Goal: Use online tool/utility: Utilize a website feature to perform a specific function

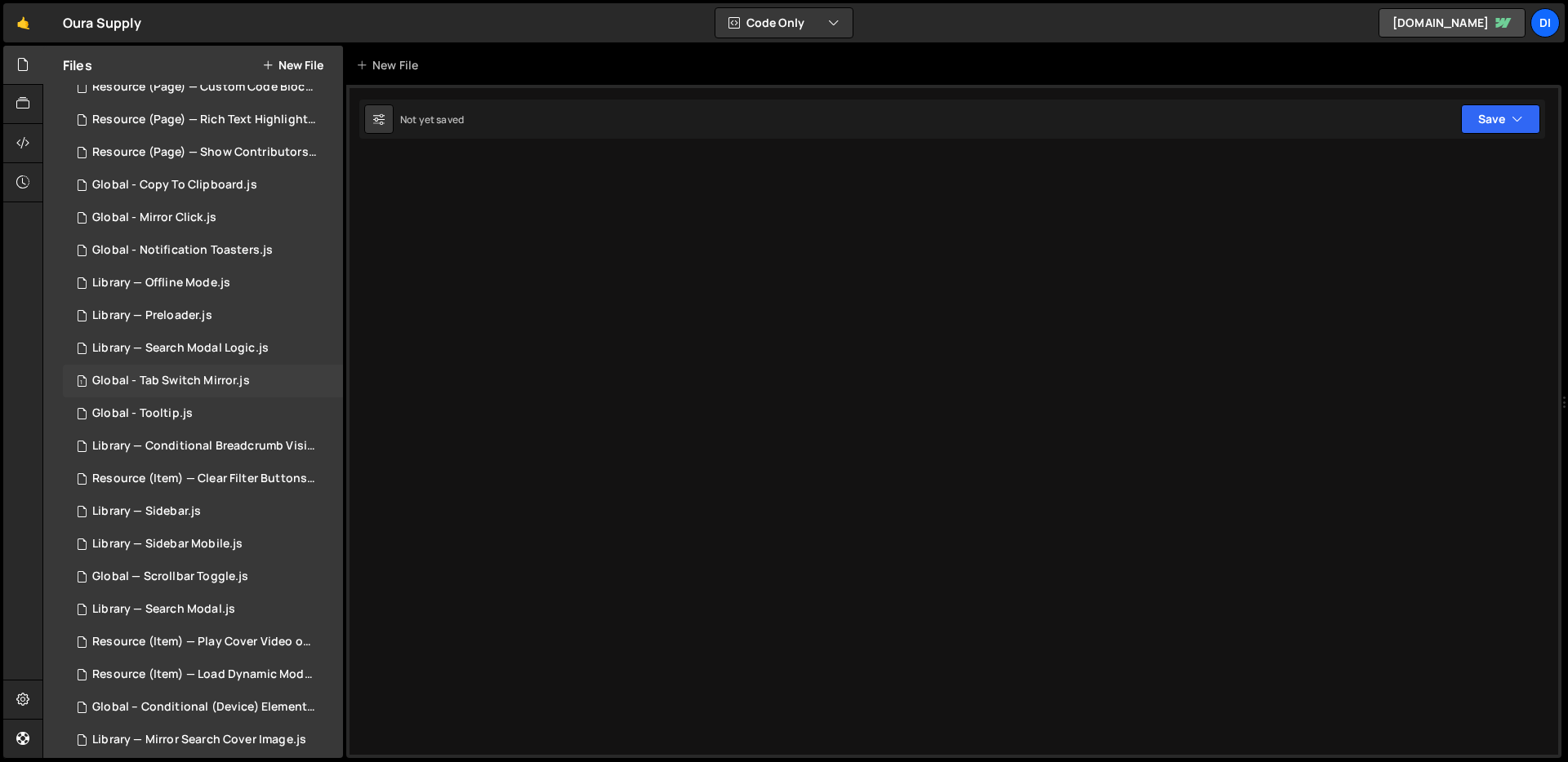
scroll to position [143, 0]
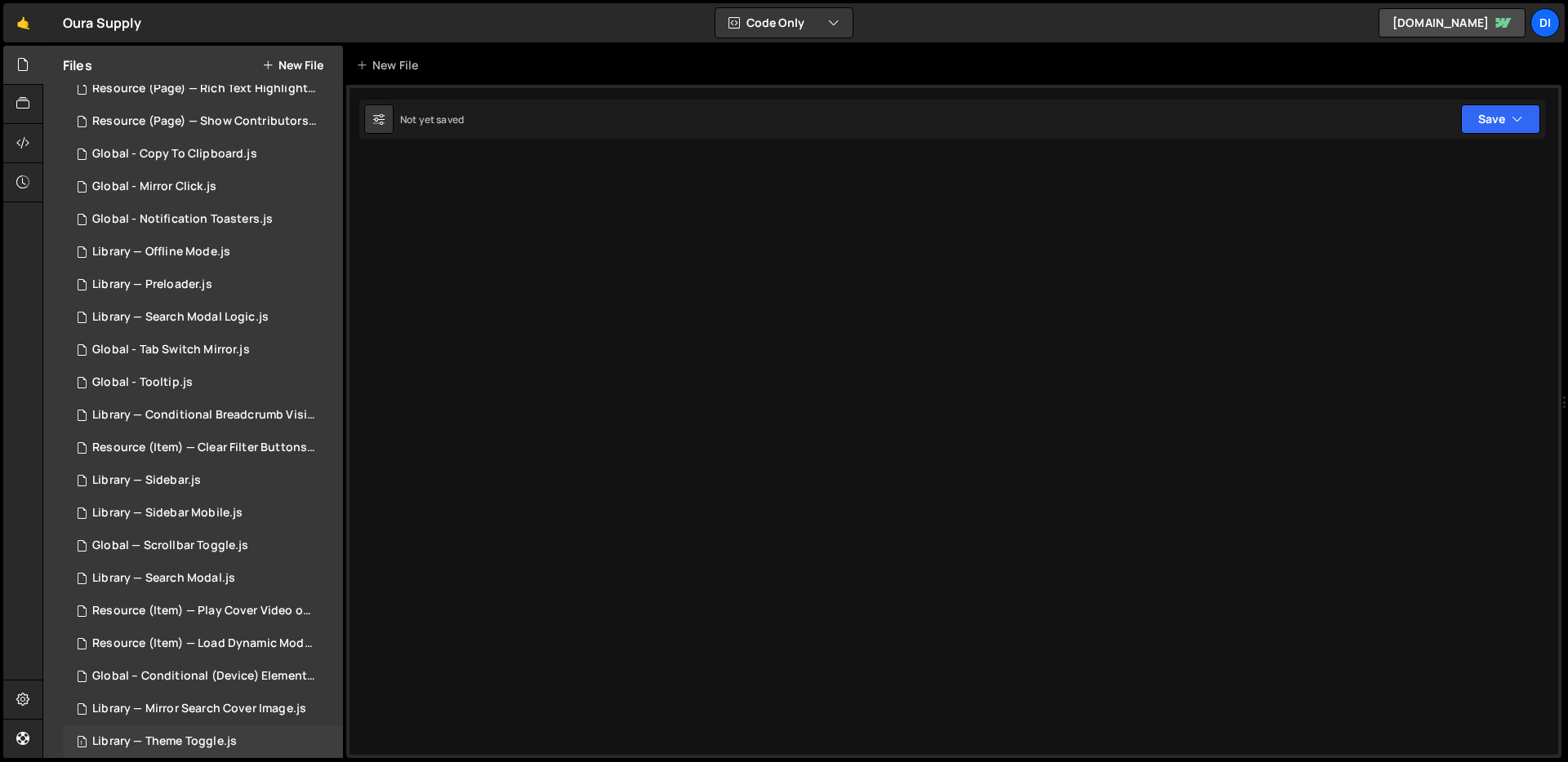
click at [198, 743] on div "Library — Theme Toggle.js" at bounding box center [164, 742] width 145 height 15
click at [209, 716] on div "Library — Mirror Search Cover Image.js" at bounding box center [199, 709] width 214 height 15
click at [196, 735] on div "Library — Theme Toggle.js" at bounding box center [164, 742] width 145 height 15
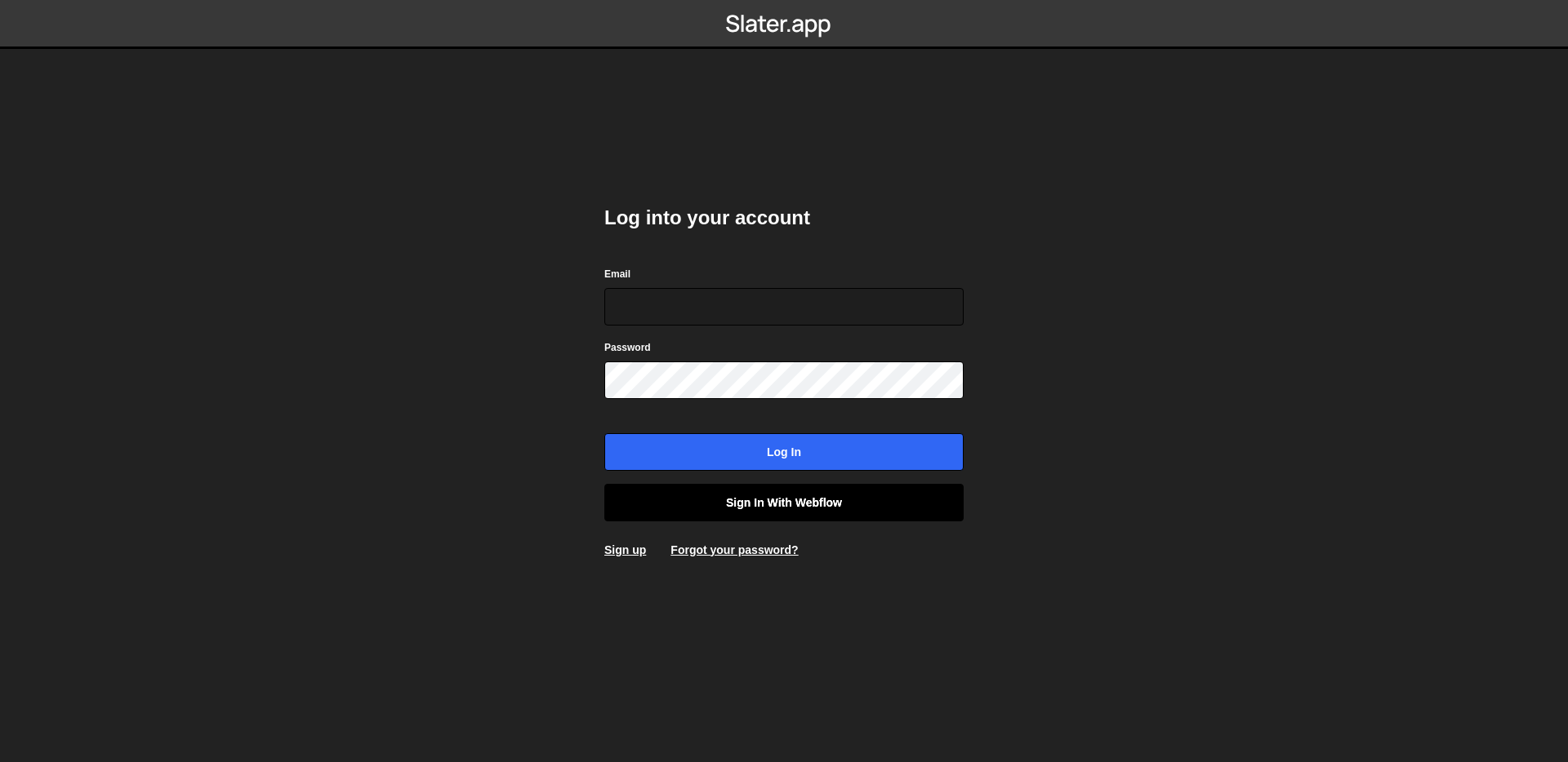
click at [790, 510] on link "Sign in with Webflow" at bounding box center [784, 502] width 360 height 38
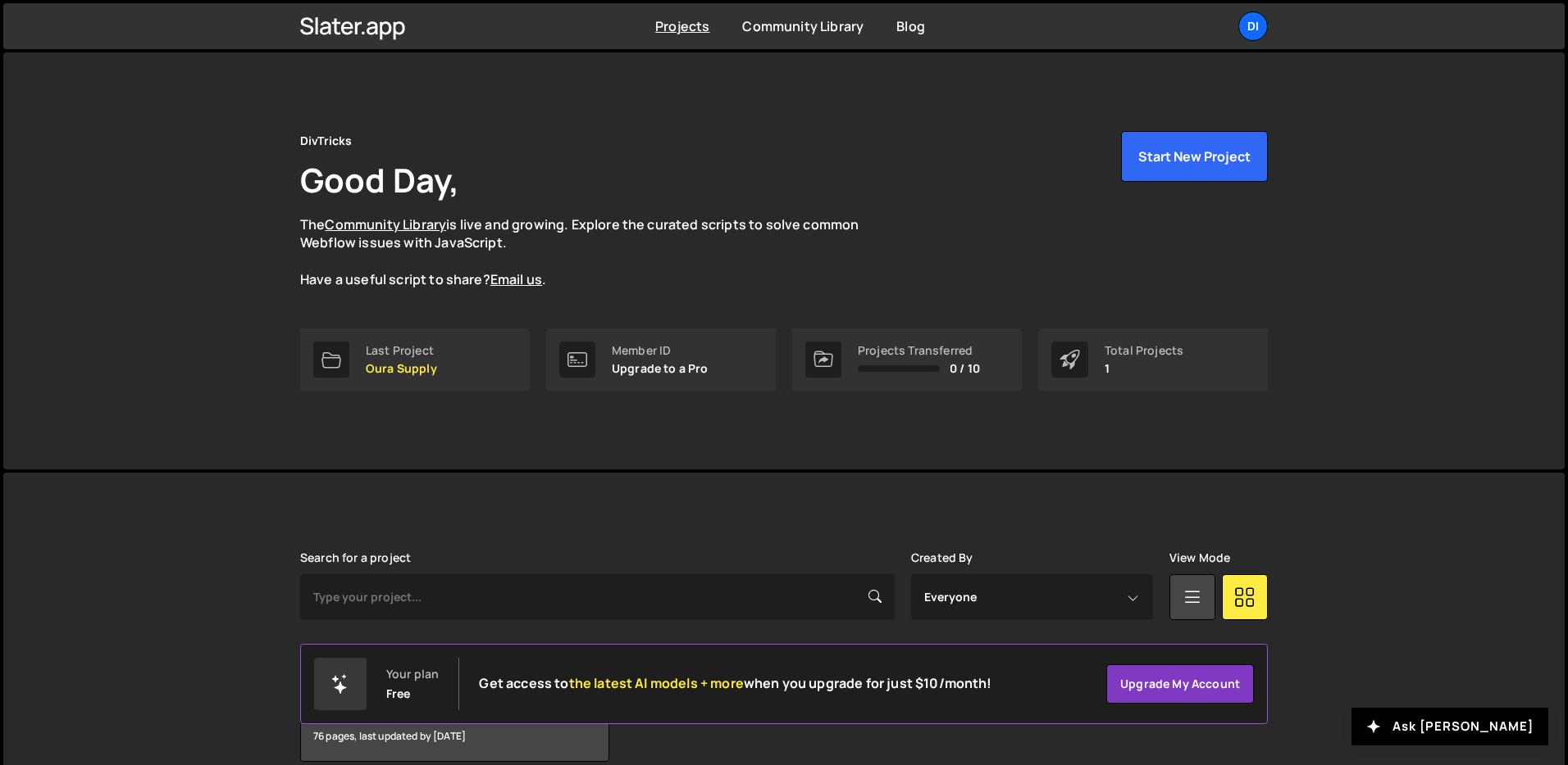
scroll to position [79, 0]
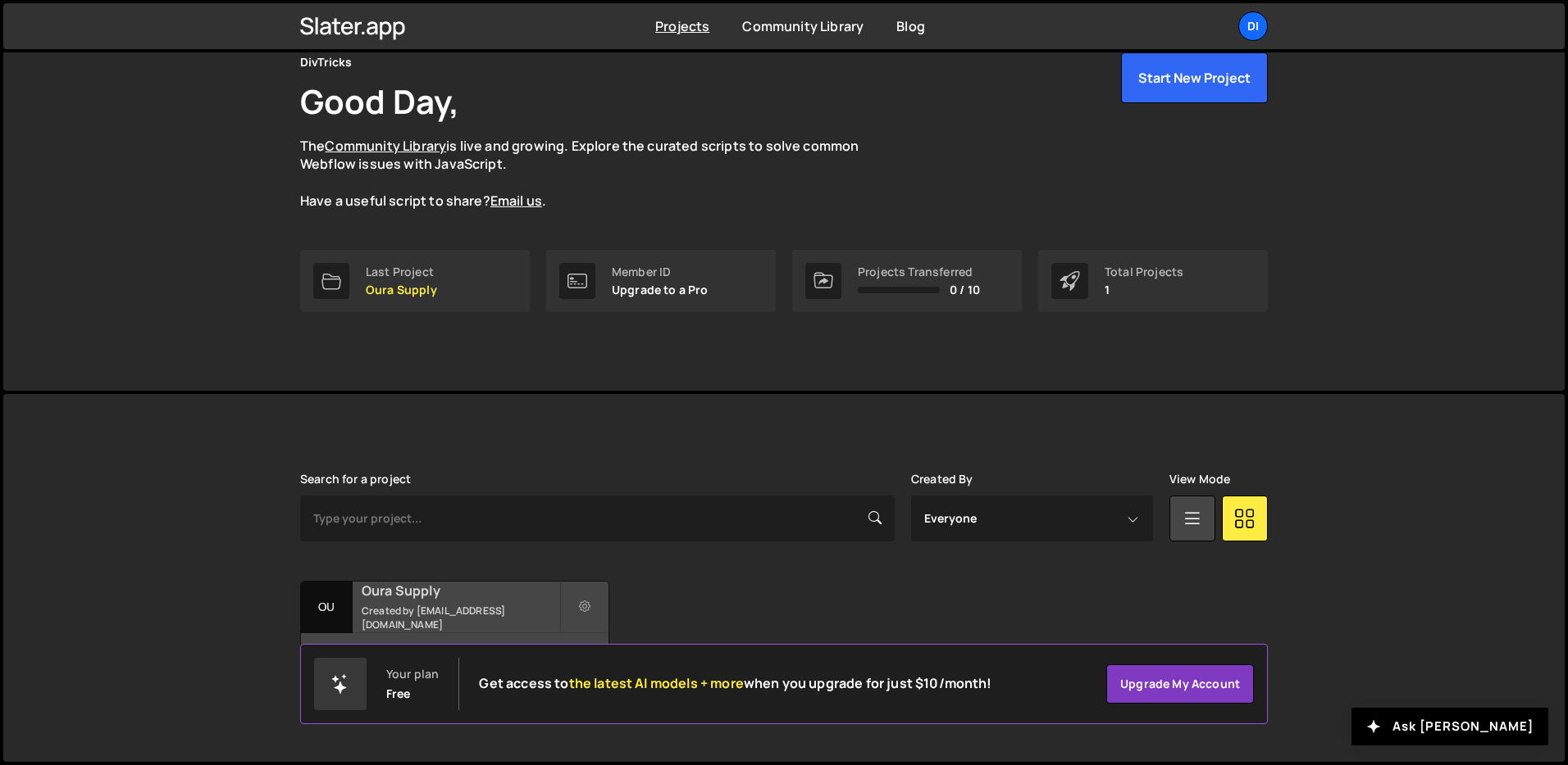
click at [424, 617] on small "Created by zaynhamza811@gmail.com" at bounding box center [460, 618] width 197 height 28
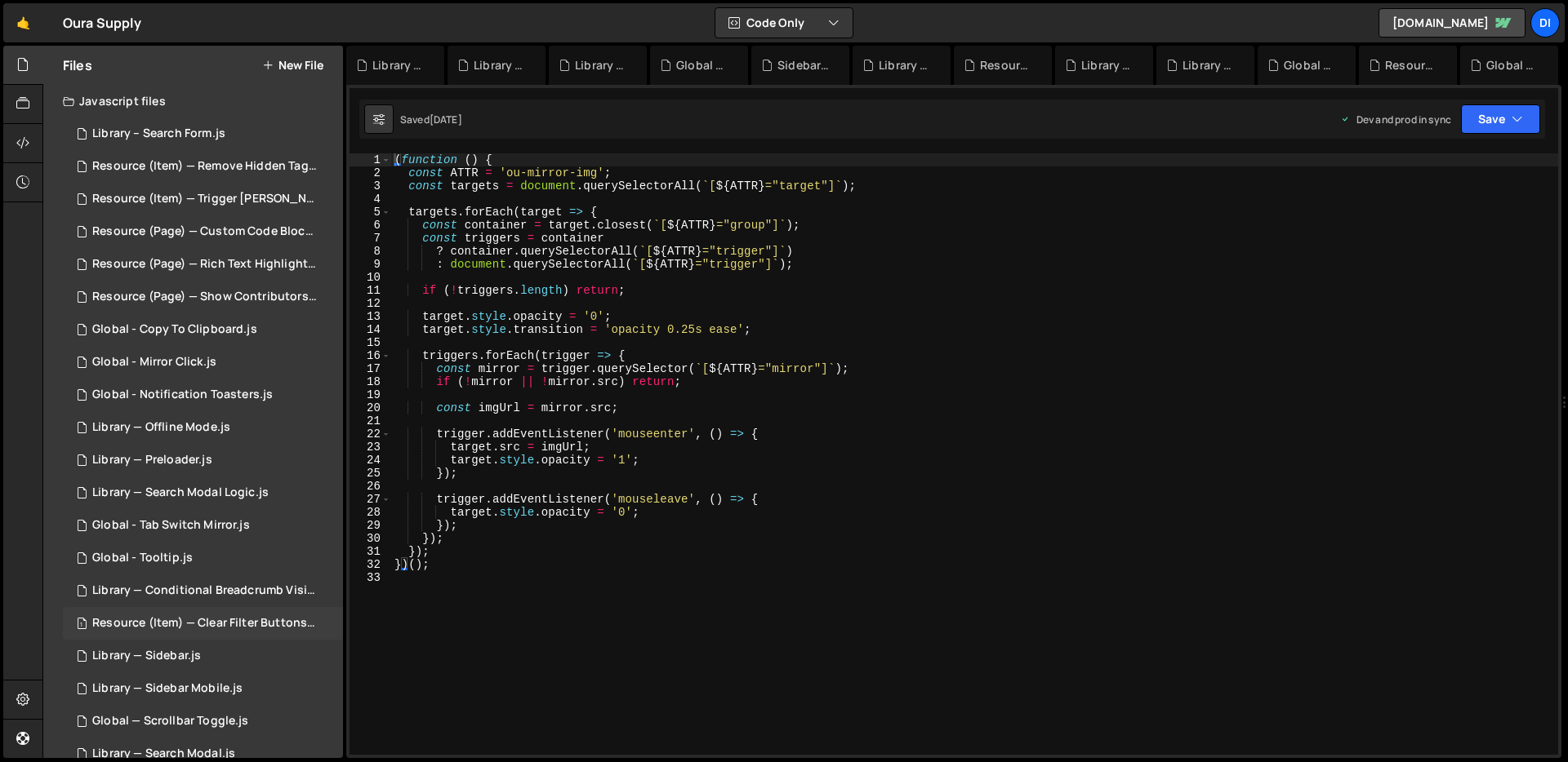
scroll to position [239, 0]
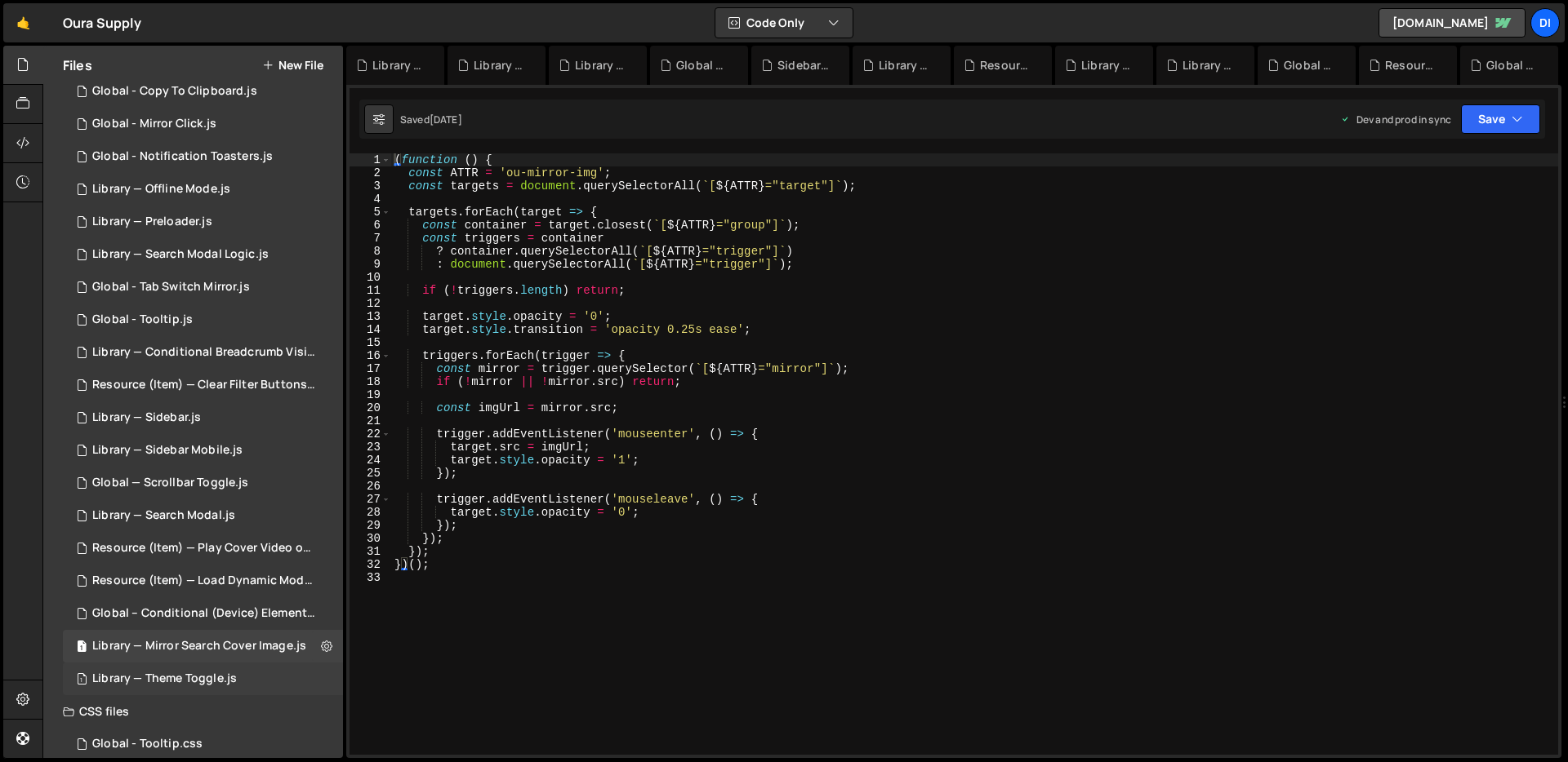
click at [225, 685] on div "Library — Theme Toggle.js" at bounding box center [164, 679] width 145 height 15
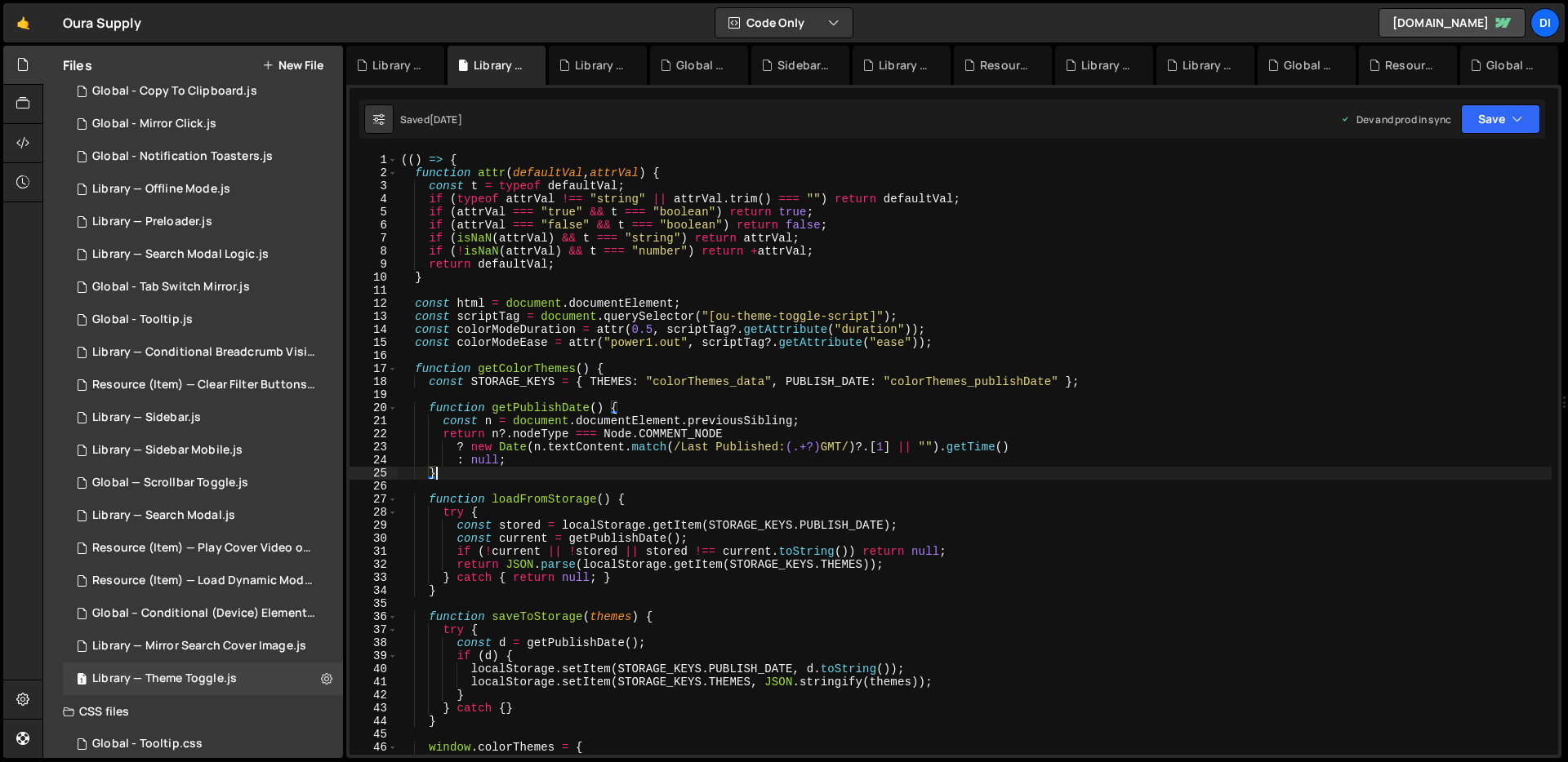
click at [690, 470] on div "(( ) => { function attr ( defaultVal , attrVal ) { const t = typeof defaultVal …" at bounding box center [974, 467] width 1154 height 627
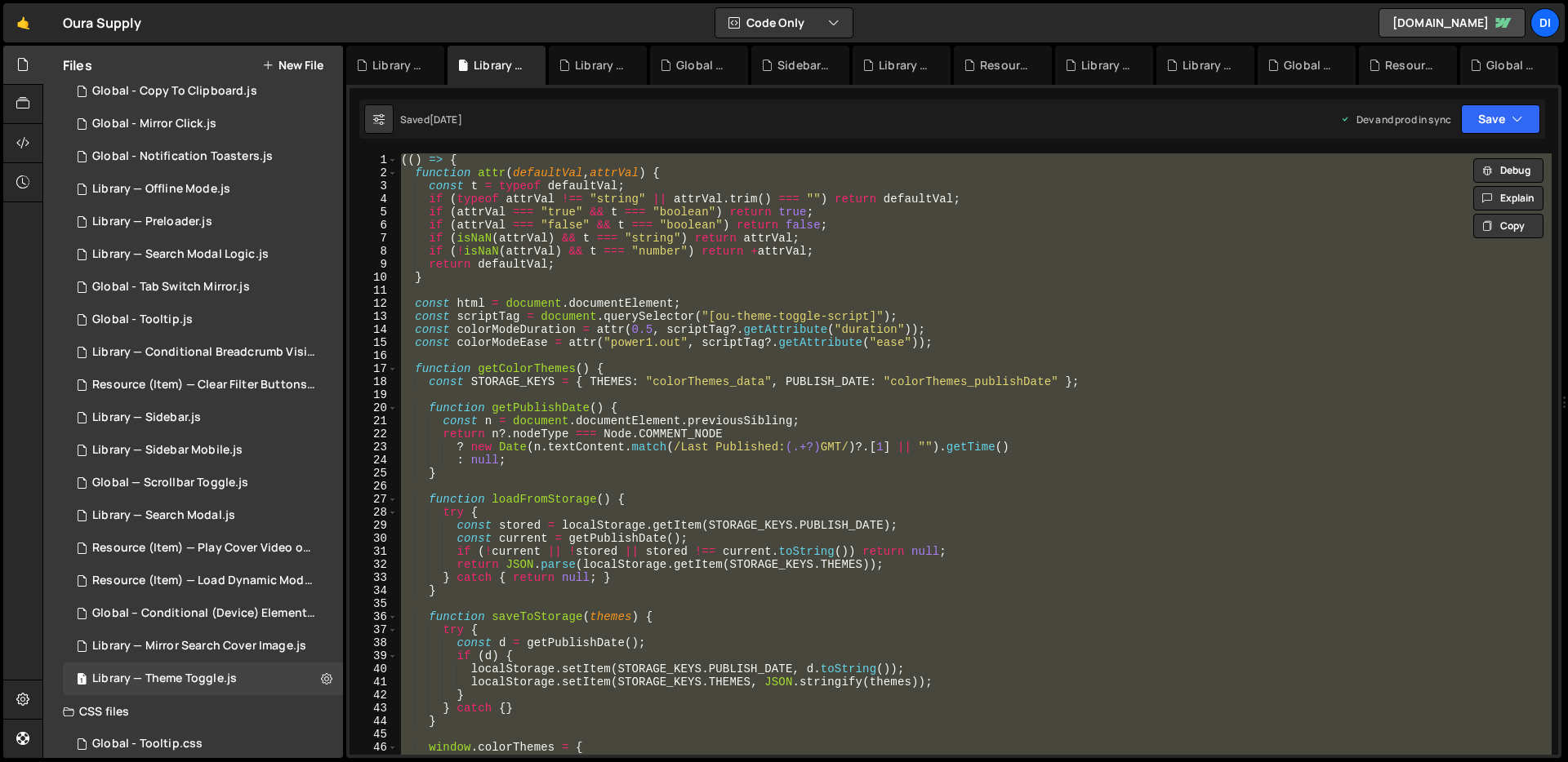
click at [760, 429] on div "(( ) => { function attr ( defaultVal , attrVal ) { const t = typeof defaultVal …" at bounding box center [974, 454] width 1154 height 602
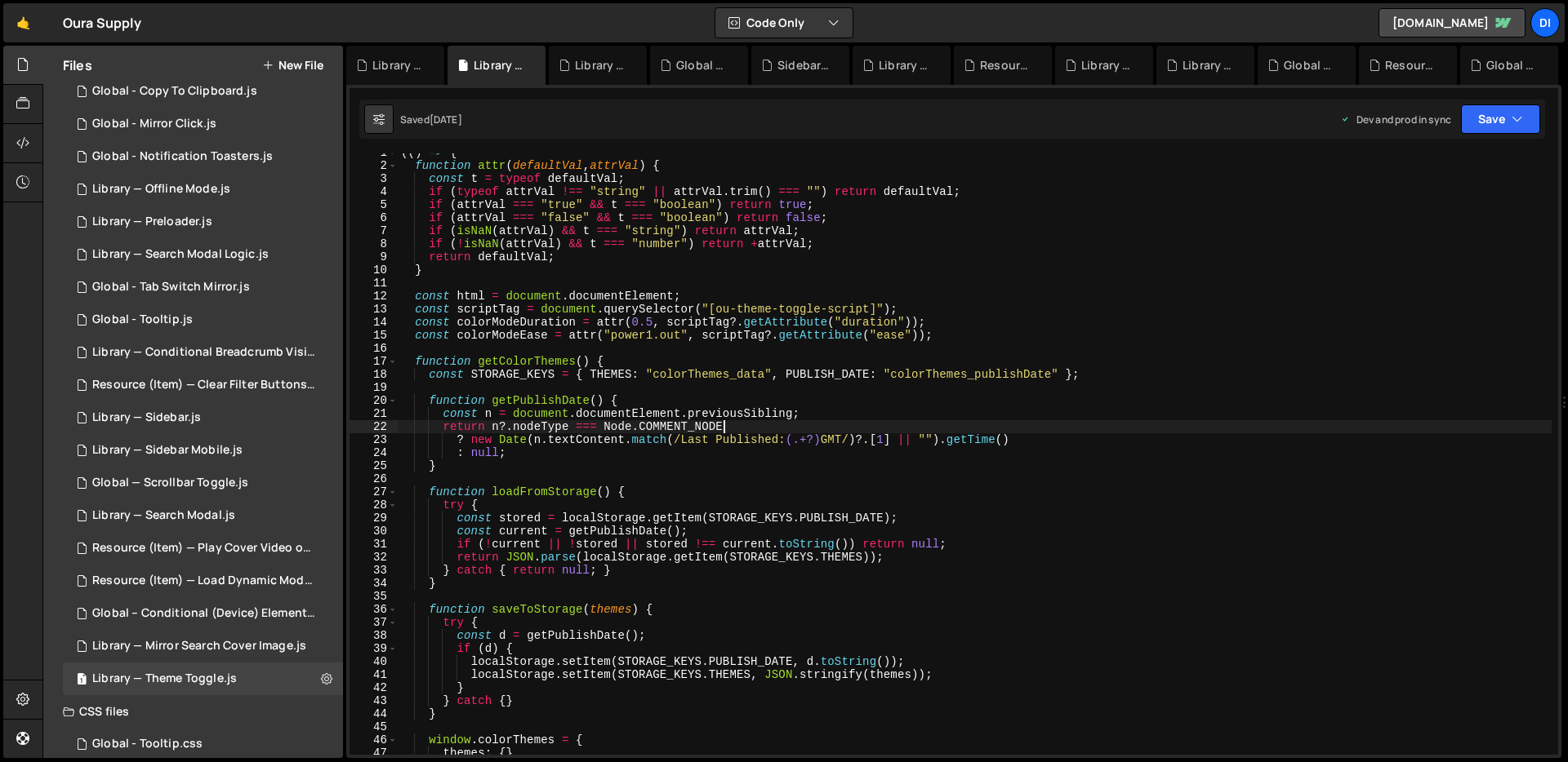
scroll to position [327, 0]
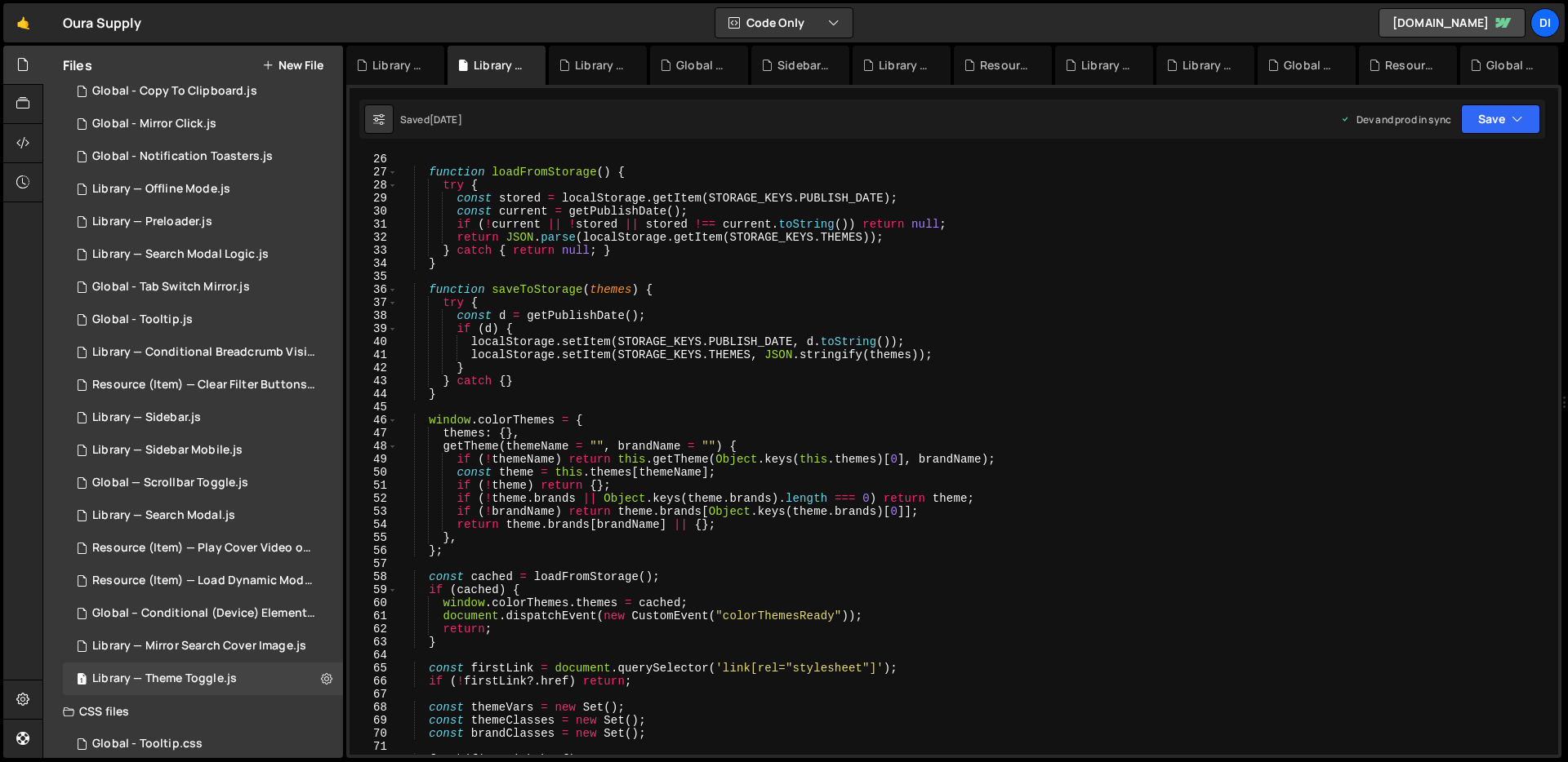
type textarea "})();"
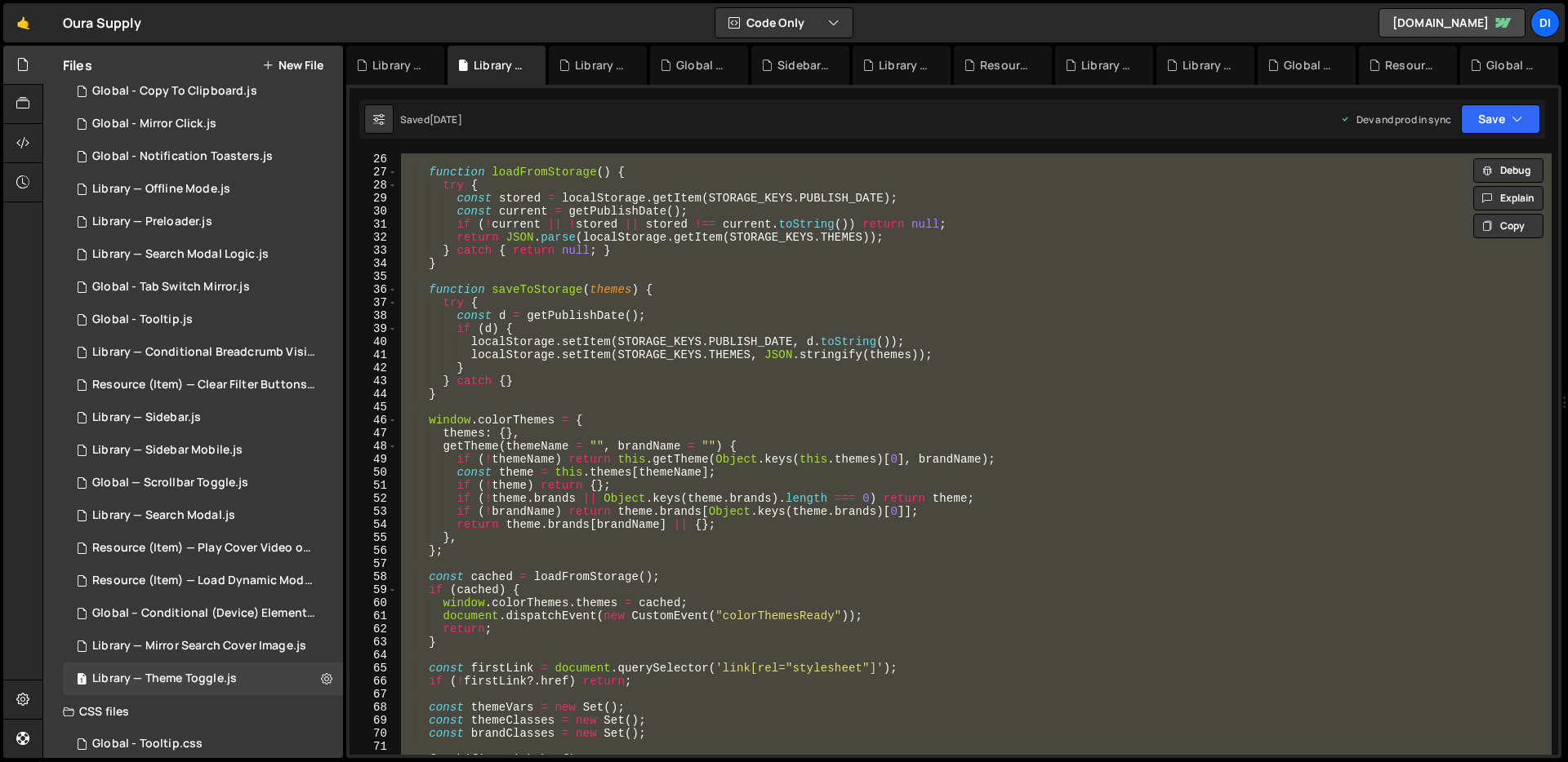
paste textarea
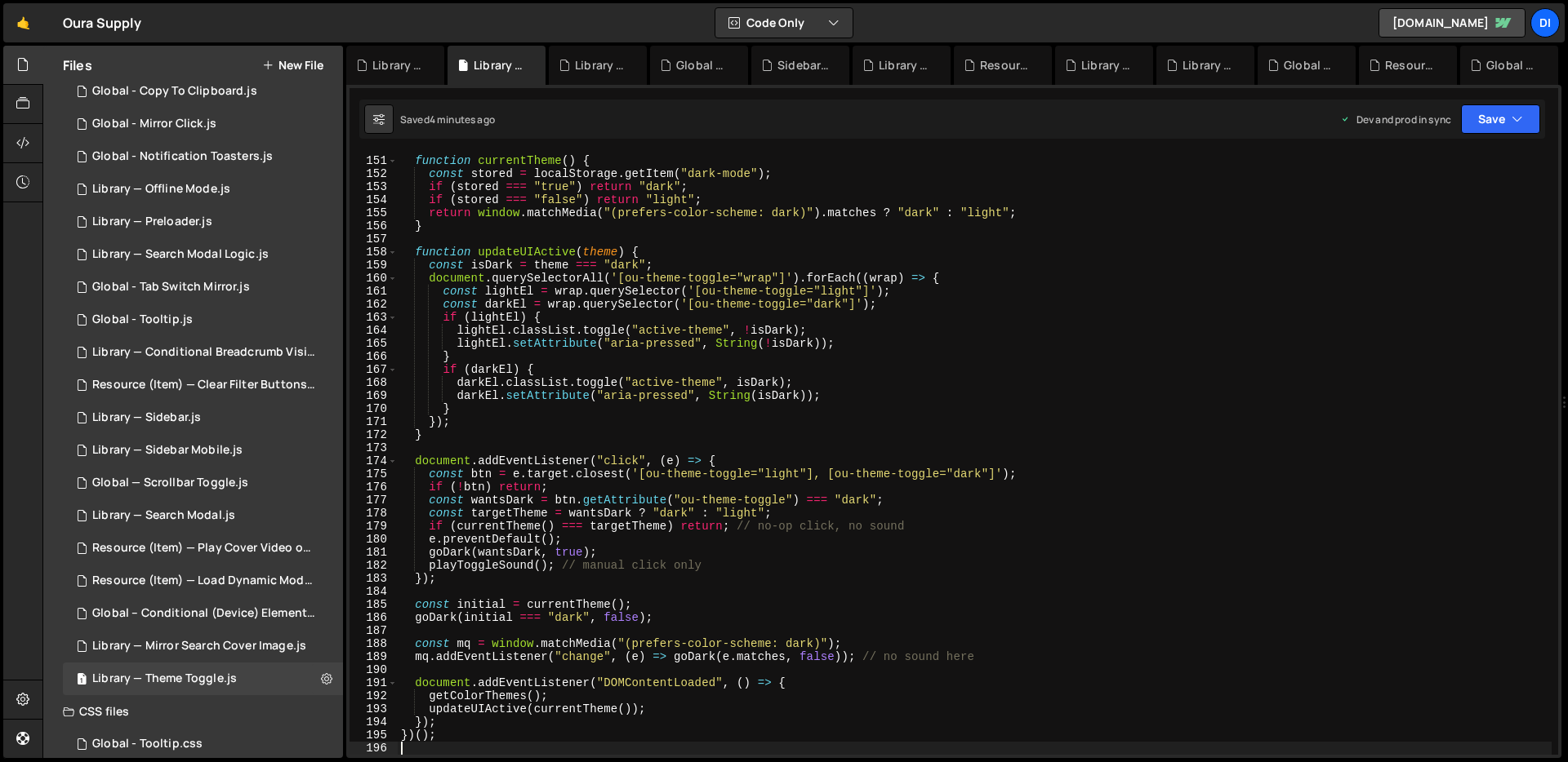
scroll to position [0, 0]
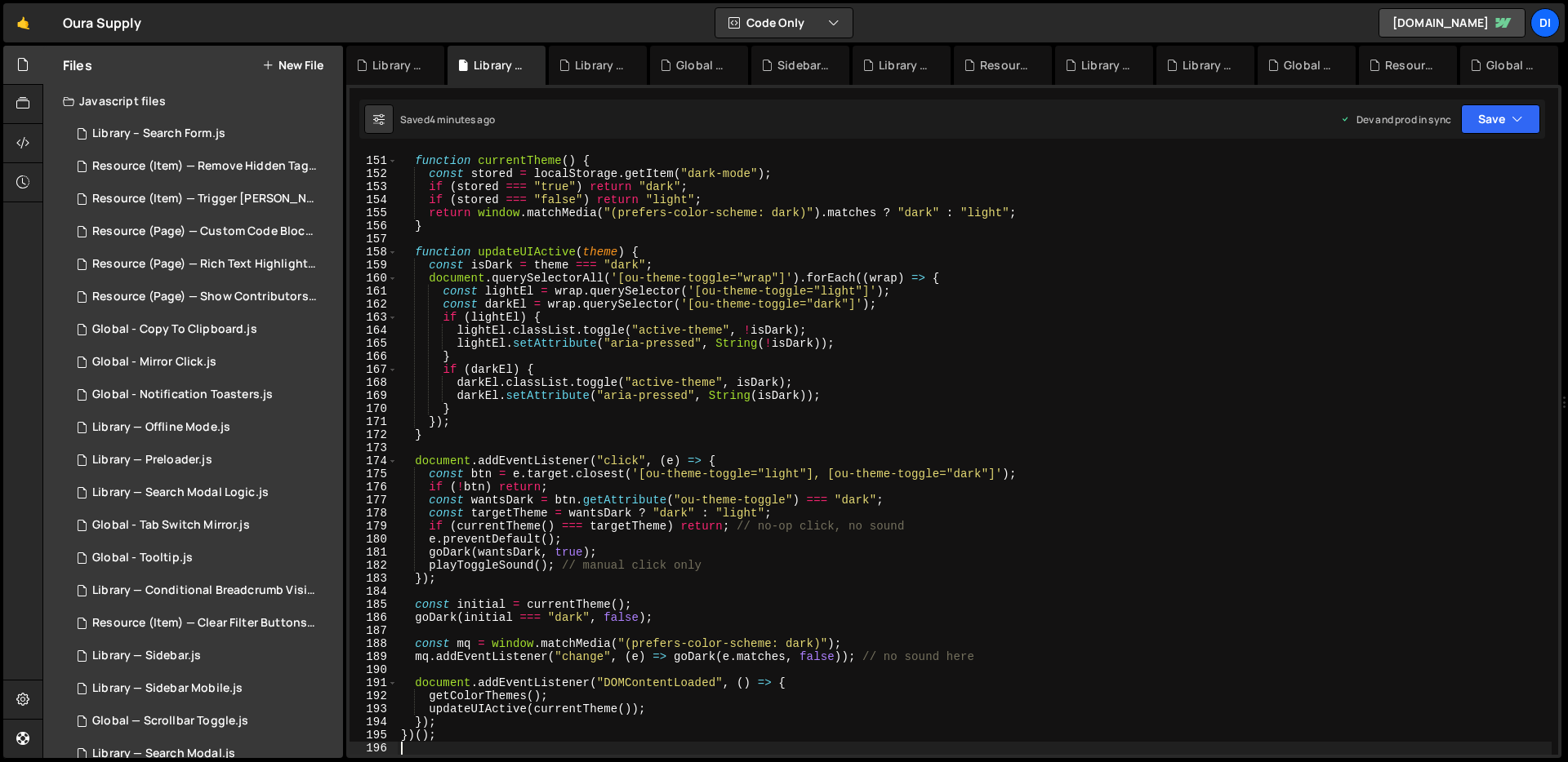
click at [932, 233] on div "function currentTheme ( ) { const stored = localStorage . getItem ( "dark-mode"…" at bounding box center [974, 454] width 1154 height 627
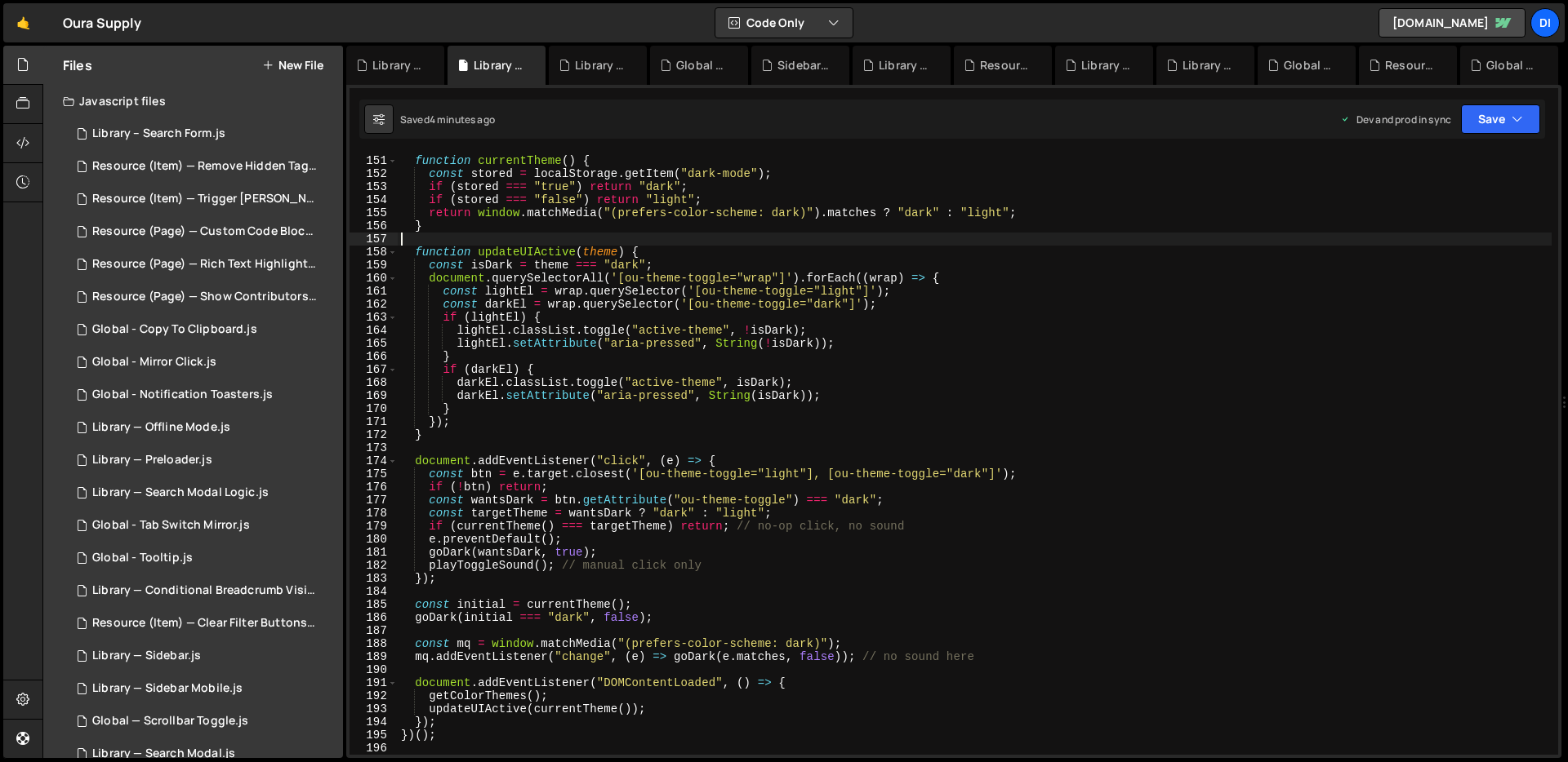
type textarea "})();"
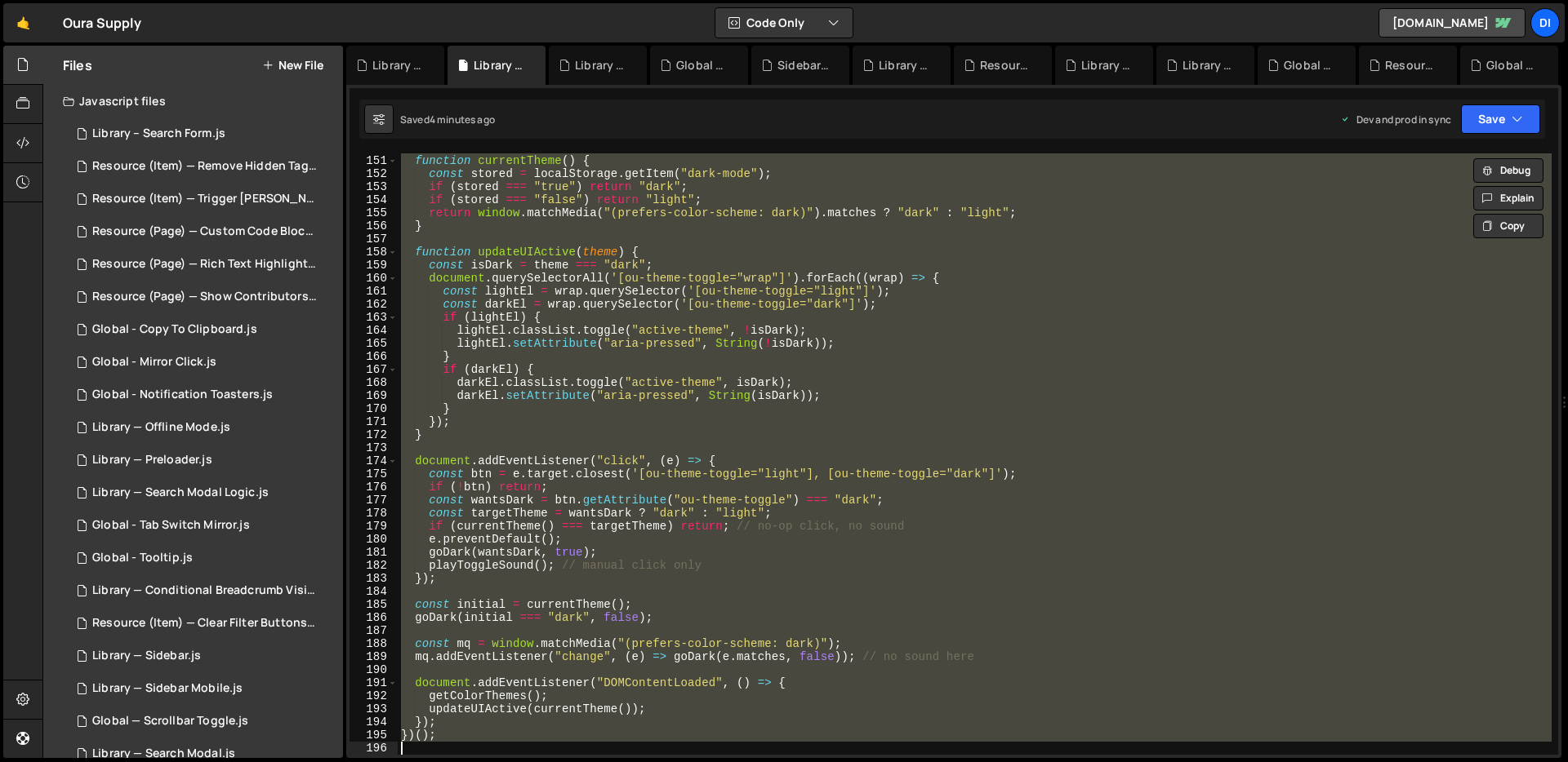
paste textarea
